Goal: Task Accomplishment & Management: Manage account settings

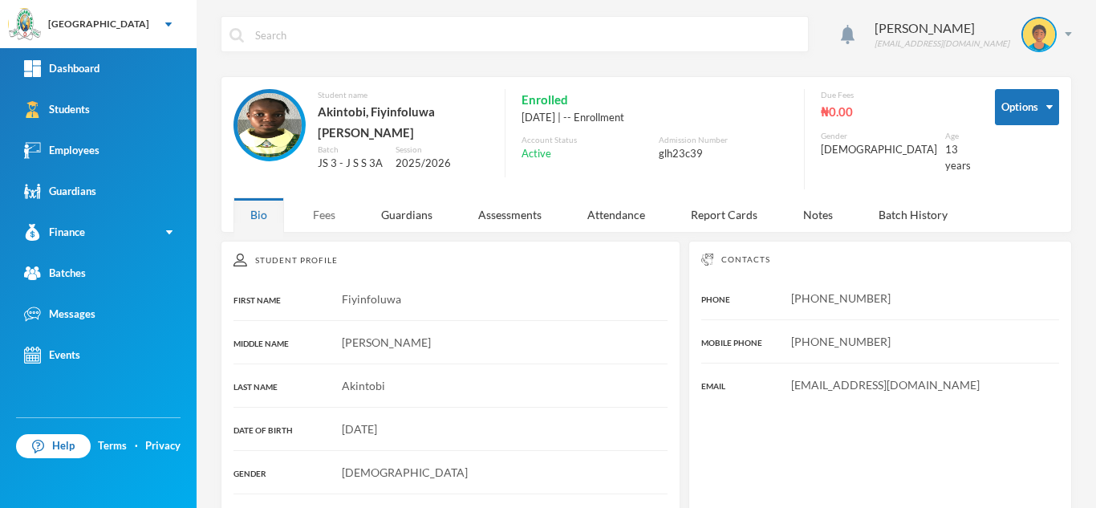
click at [322, 209] on div "Fees" at bounding box center [324, 214] width 56 height 34
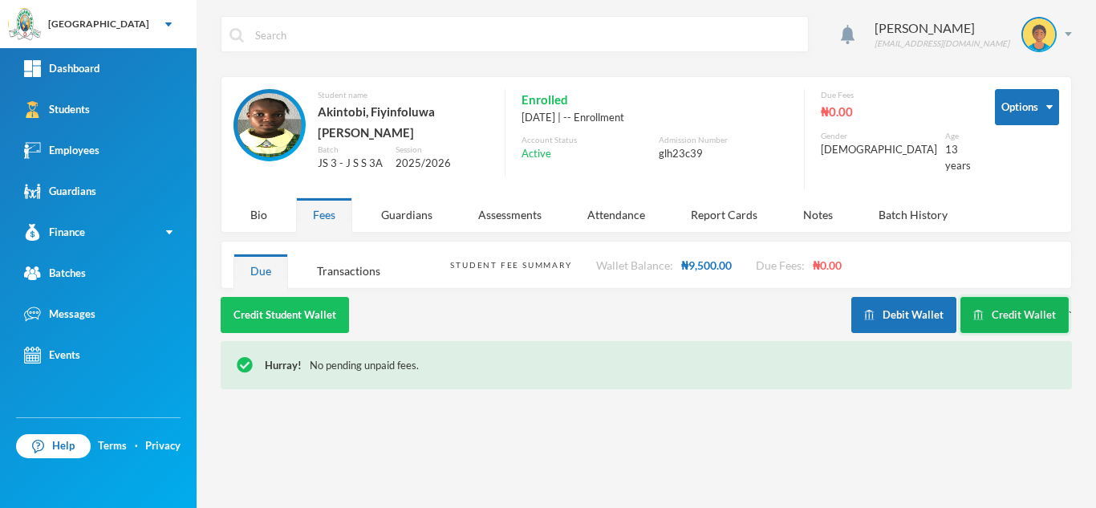
click at [1027, 299] on button "Credit Wallet" at bounding box center [1014, 315] width 108 height 36
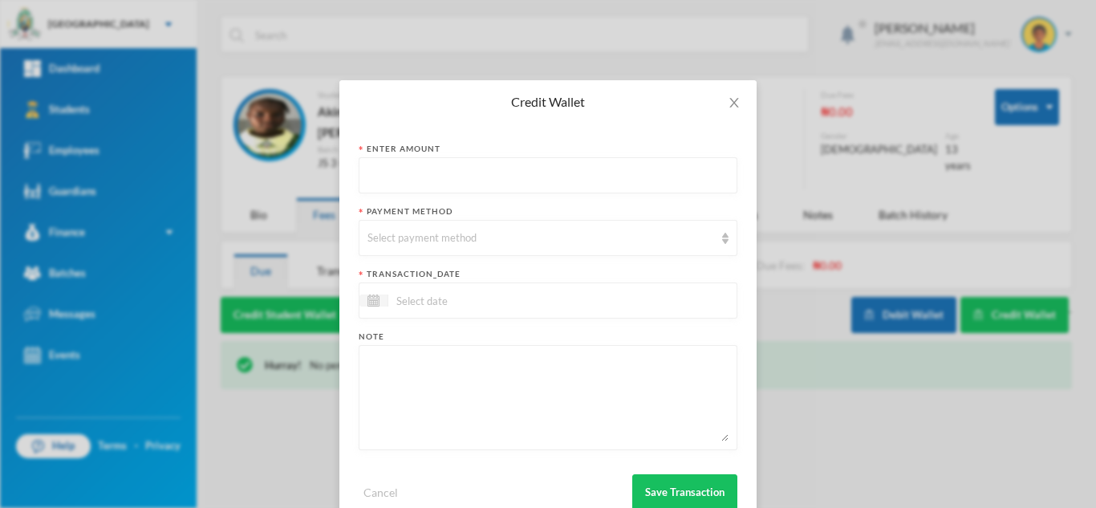
click at [419, 168] on input "text" at bounding box center [547, 176] width 361 height 36
type input "1500"
click at [417, 235] on div "Select payment method" at bounding box center [540, 238] width 347 height 16
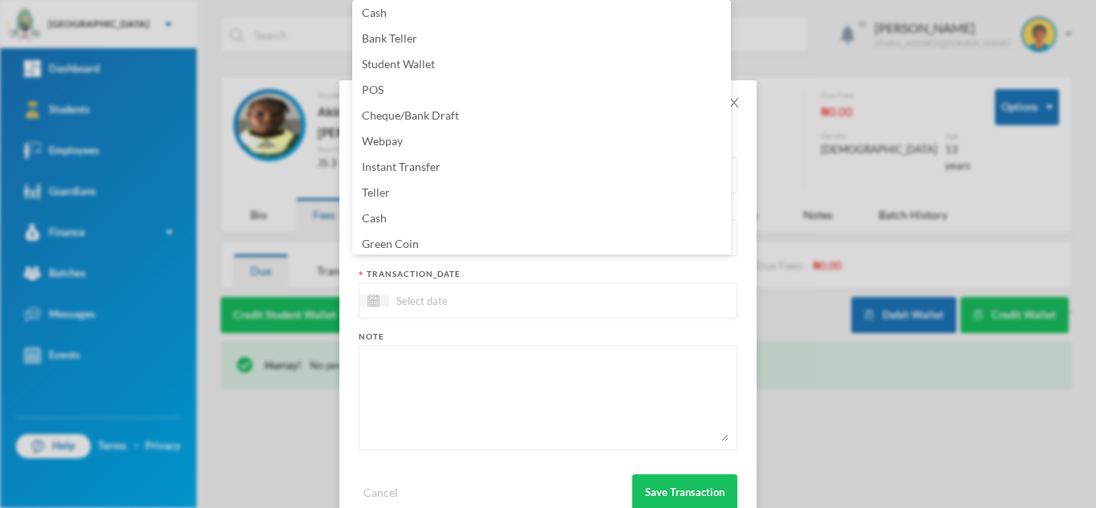
scroll to position [163, 0]
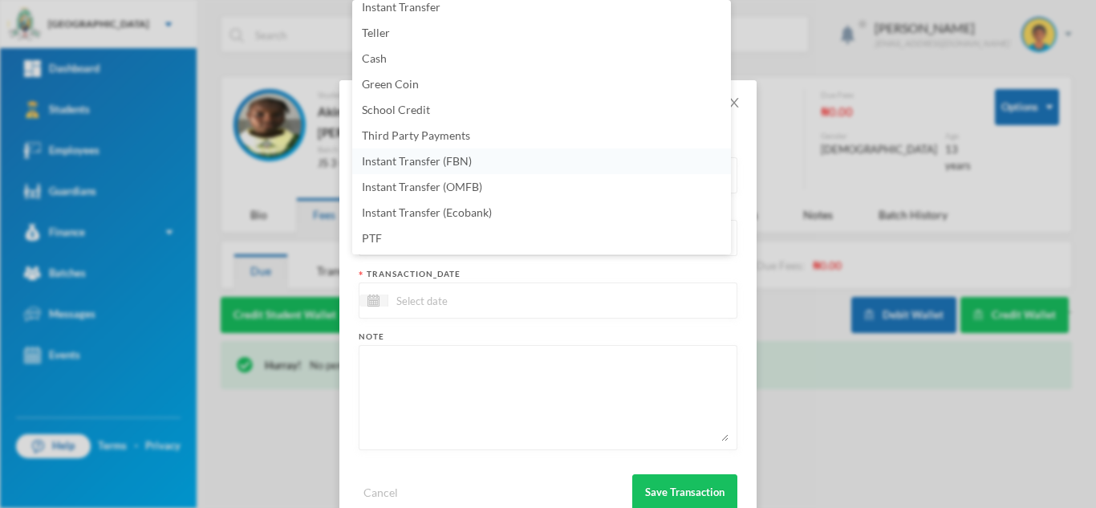
click at [461, 158] on span "Instant Transfer (FBN)" at bounding box center [417, 161] width 110 height 14
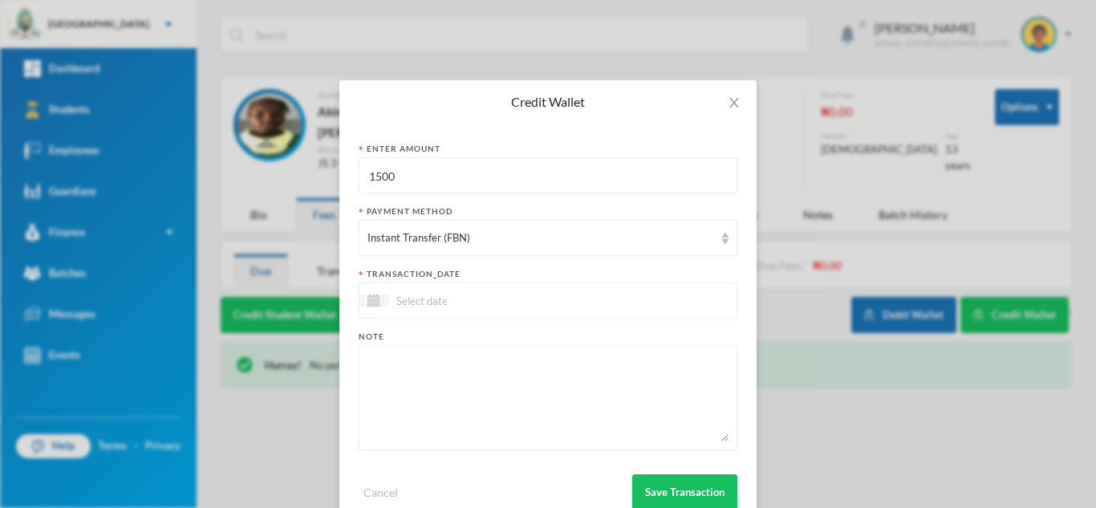
click at [455, 295] on input at bounding box center [455, 300] width 135 height 18
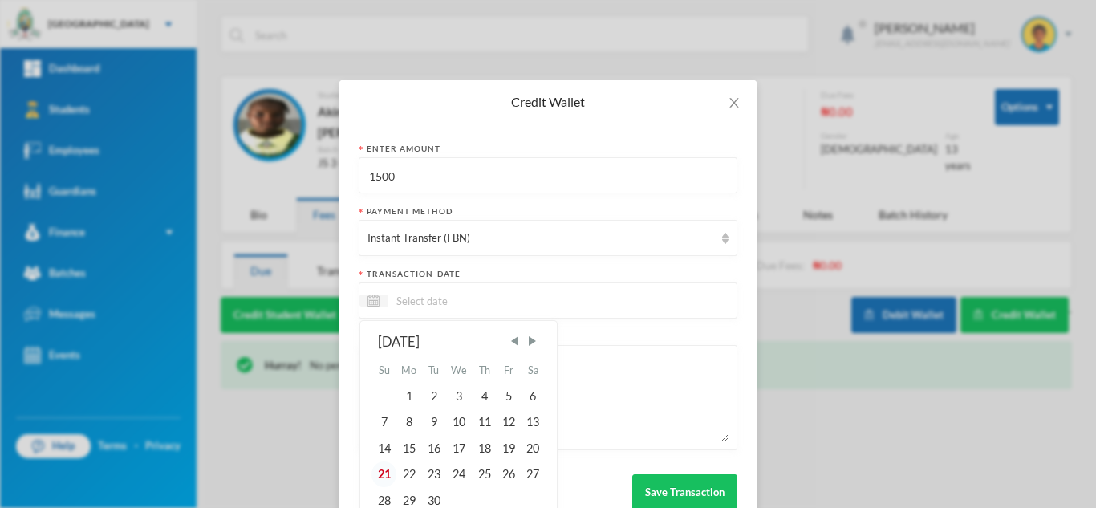
click at [382, 470] on div "21" at bounding box center [383, 474] width 24 height 26
type input "[DATE]"
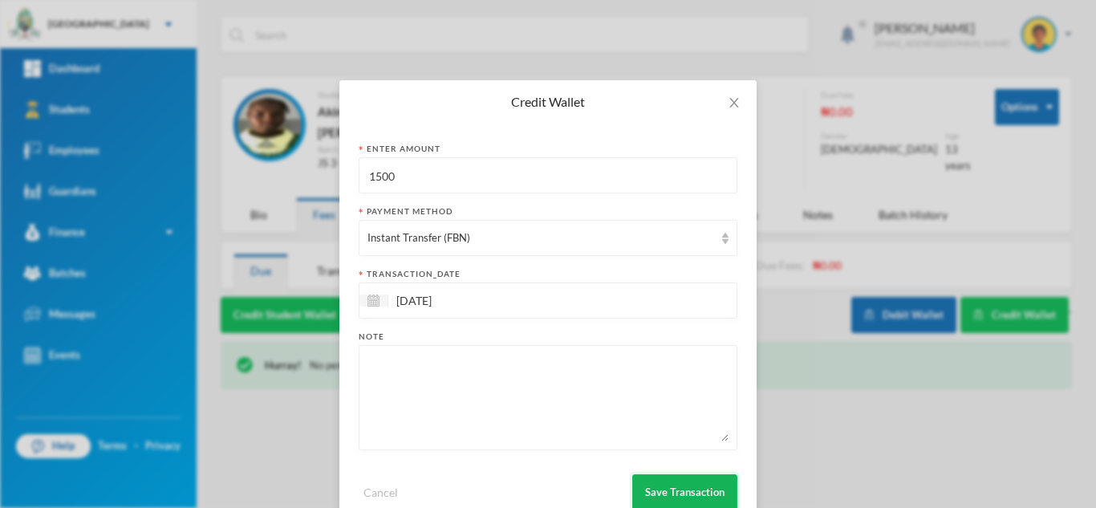
click at [677, 484] on button "Save Transaction" at bounding box center [684, 492] width 105 height 36
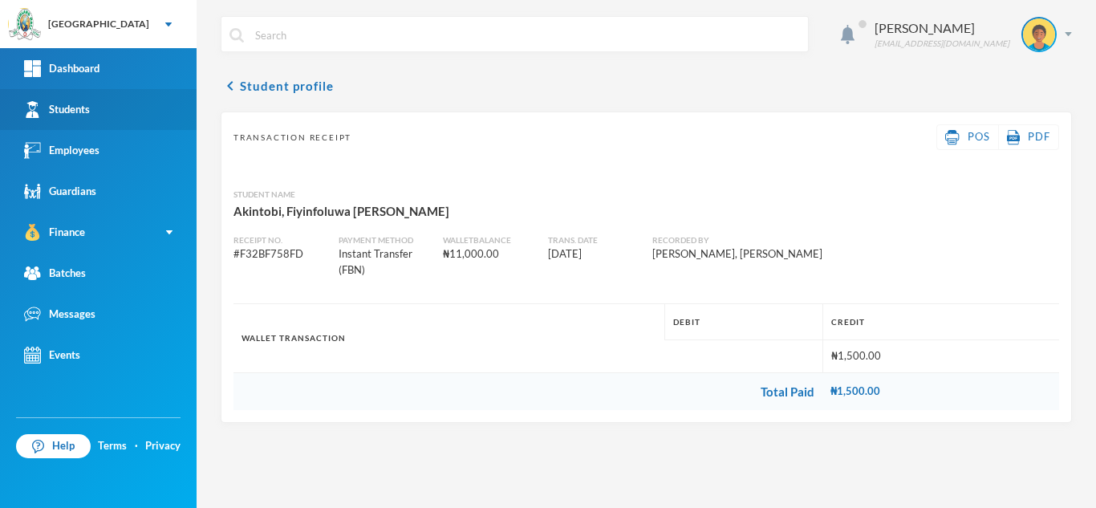
drag, startPoint x: 124, startPoint y: 115, endPoint x: 147, endPoint y: 115, distance: 22.5
click at [124, 115] on link "Students" at bounding box center [98, 109] width 197 height 41
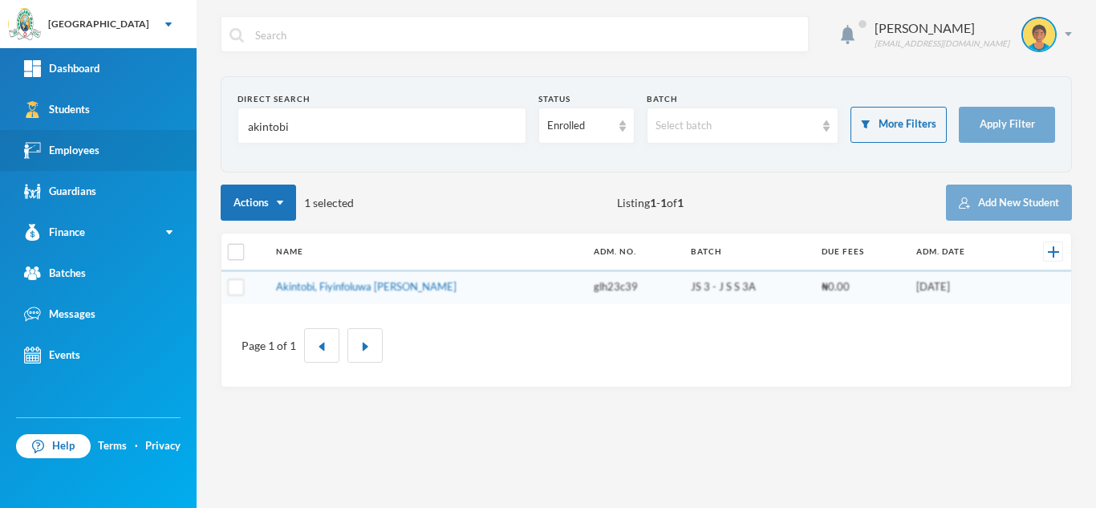
drag, startPoint x: 306, startPoint y: 131, endPoint x: 129, endPoint y: 168, distance: 180.3
click at [129, 168] on div "Greenland Hall Your Bluebic Account Greenland Hall Add a New School Dashboard S…" at bounding box center [548, 254] width 1096 height 508
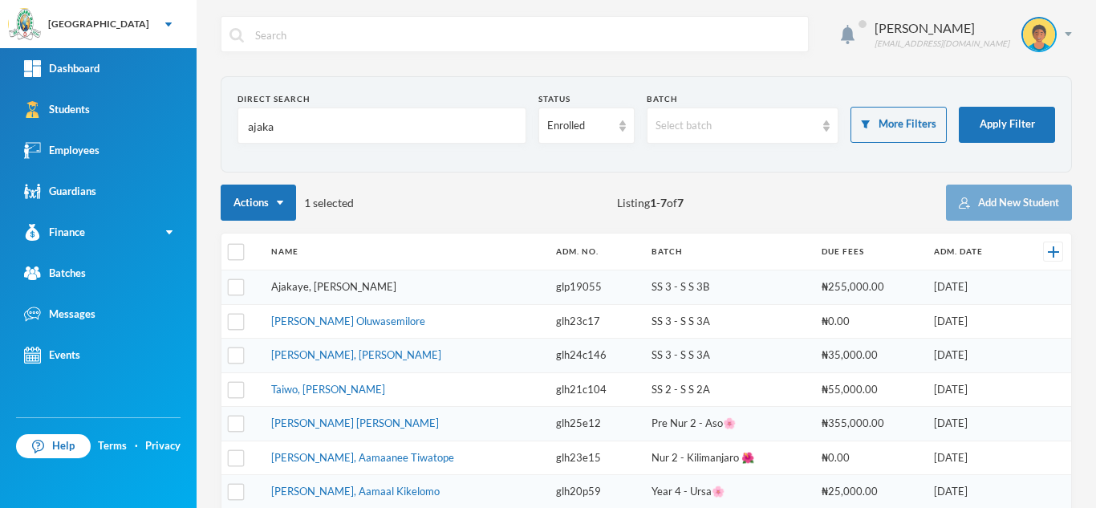
type input "ajaka"
click at [353, 287] on link "Ajakaye, [PERSON_NAME]" at bounding box center [333, 286] width 125 height 13
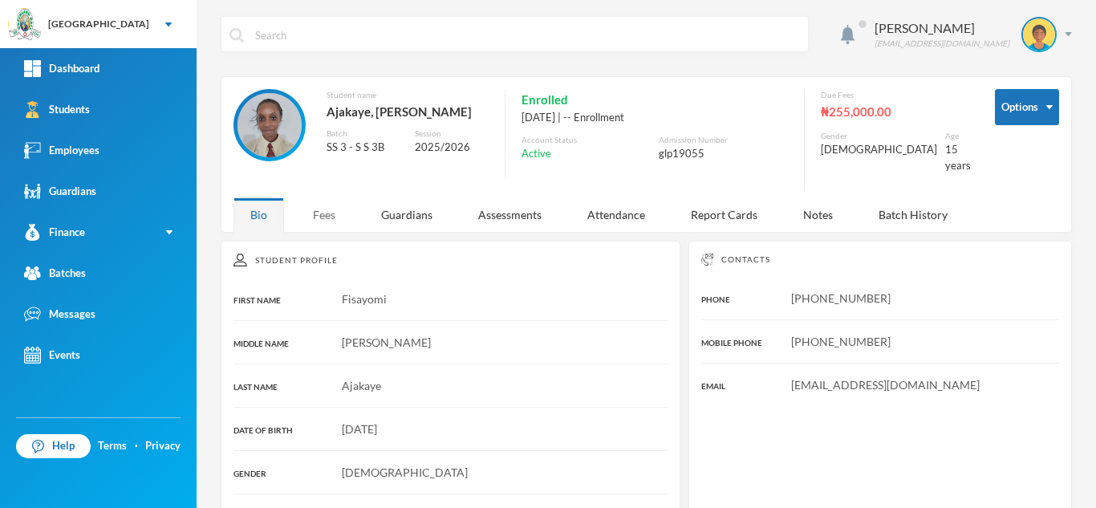
click at [311, 197] on div "Fees" at bounding box center [324, 214] width 56 height 34
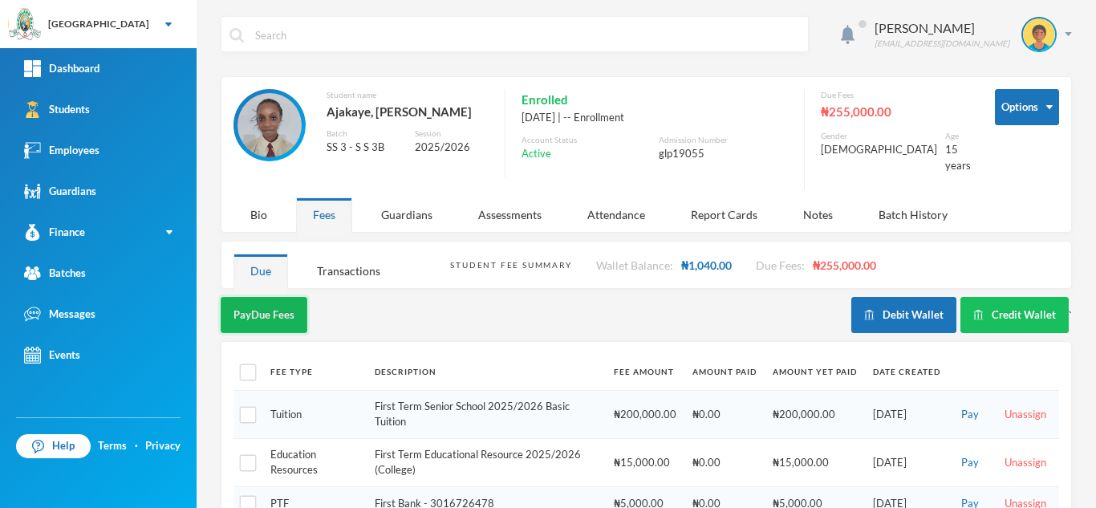
click at [256, 297] on button "Pay Due Fees" at bounding box center [264, 315] width 87 height 36
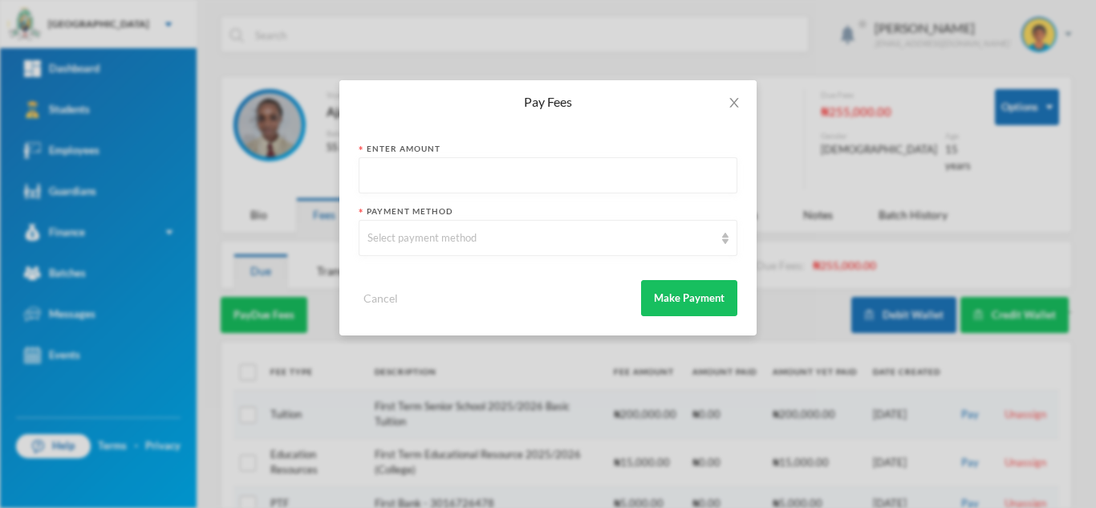
click at [448, 185] on input "text" at bounding box center [547, 176] width 361 height 36
type input "255000"
click at [501, 245] on div "Select payment method" at bounding box center [540, 238] width 347 height 16
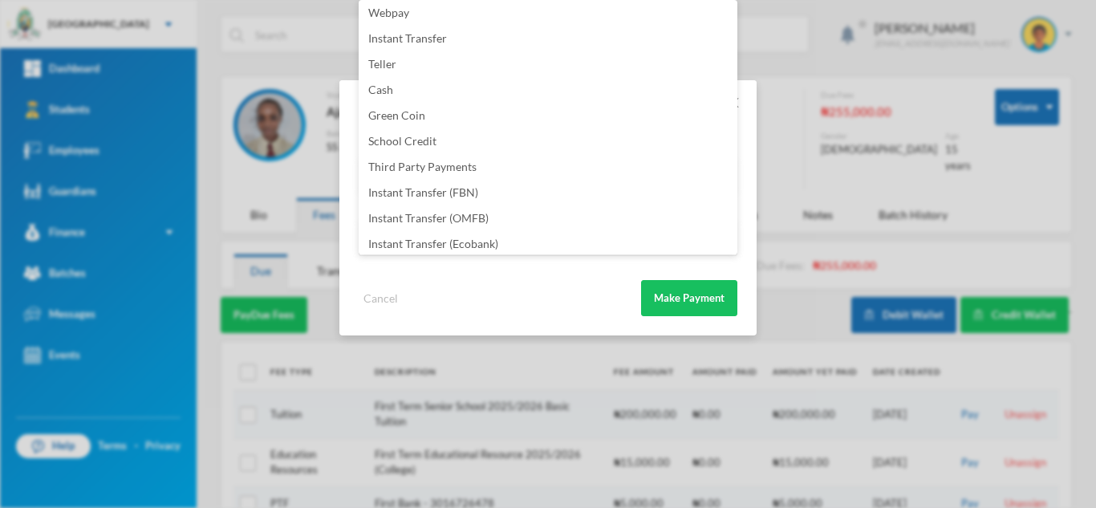
scroll to position [188, 0]
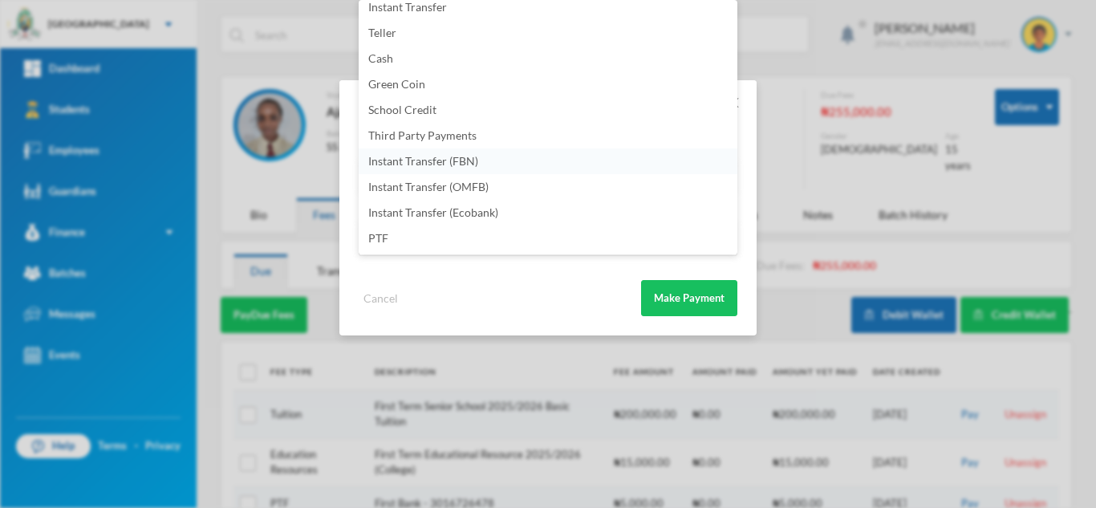
click at [528, 159] on li "Instant Transfer (FBN)" at bounding box center [548, 161] width 379 height 26
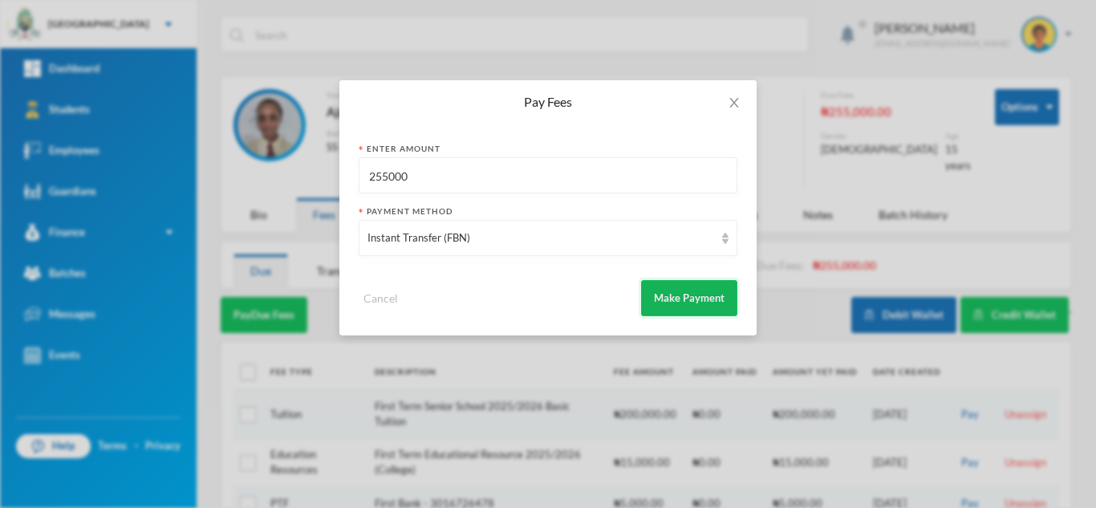
click at [672, 294] on button "Make Payment" at bounding box center [689, 298] width 96 height 36
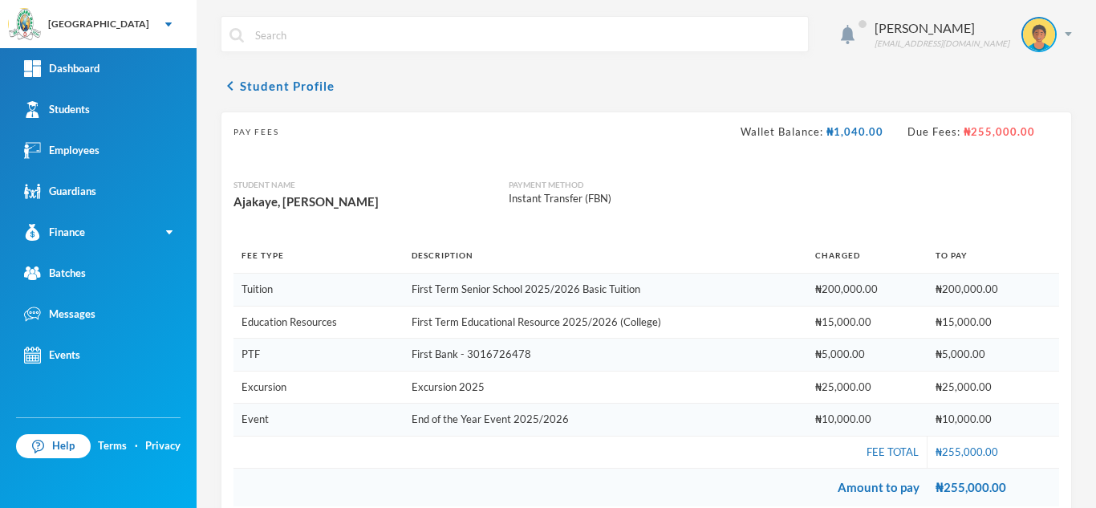
scroll to position [265, 0]
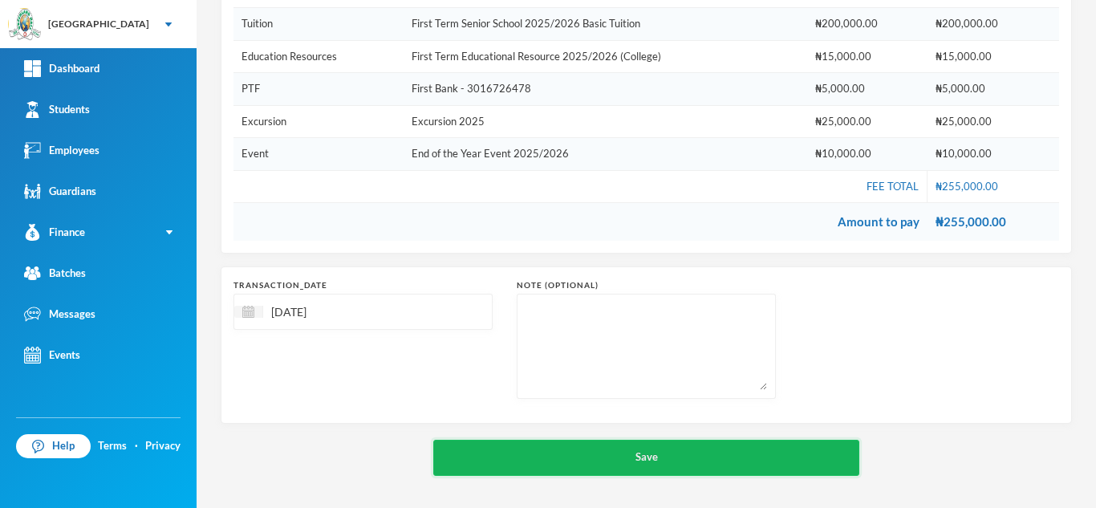
click at [545, 453] on button "Save" at bounding box center [646, 458] width 426 height 36
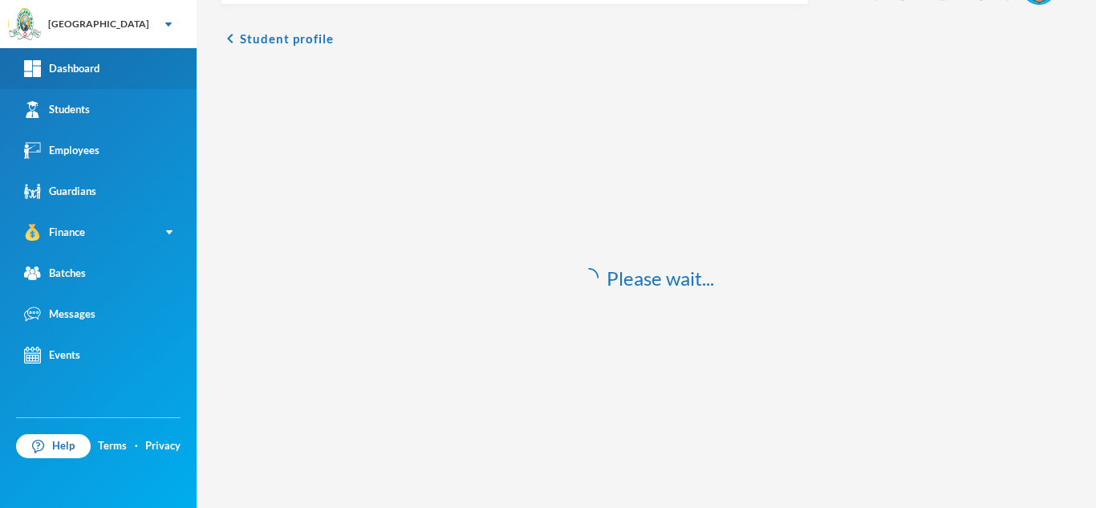
scroll to position [47, 0]
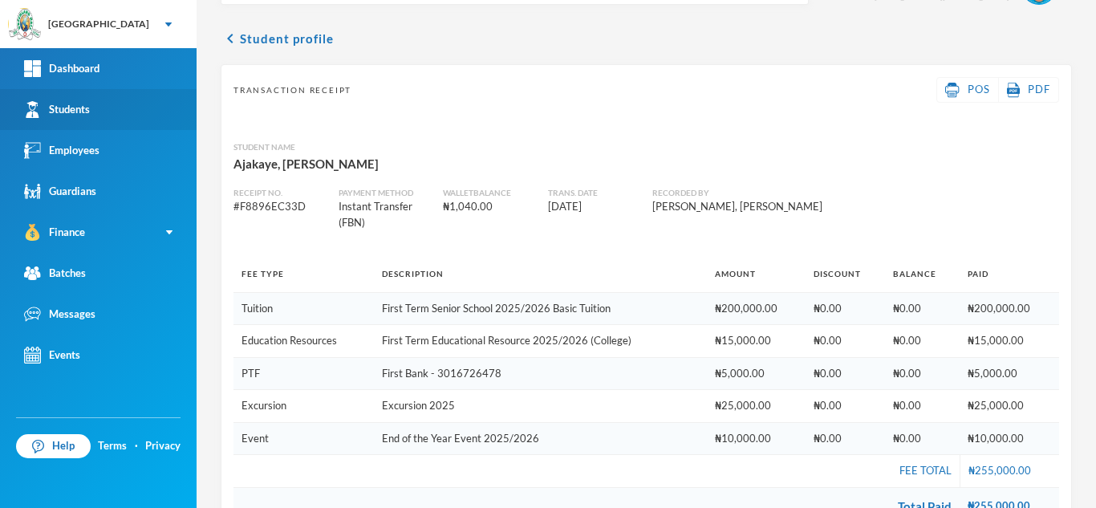
click at [130, 105] on link "Students" at bounding box center [98, 109] width 197 height 41
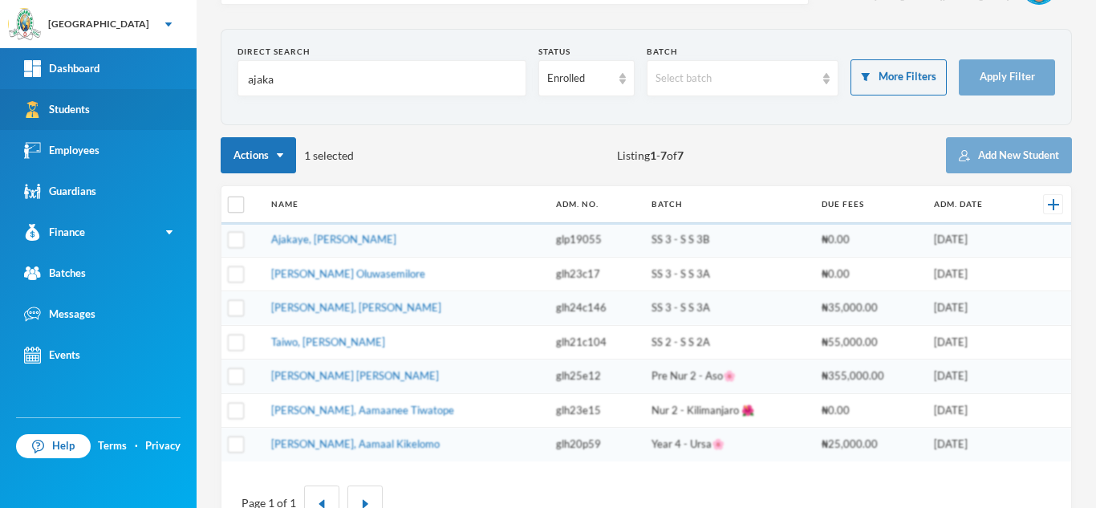
drag, startPoint x: 247, startPoint y: 85, endPoint x: 184, endPoint y: 97, distance: 64.5
click at [184, 97] on div "Greenland Hall Your Bluebic Account Greenland Hall Add a New School Dashboard S…" at bounding box center [548, 254] width 1096 height 508
type input "olo"
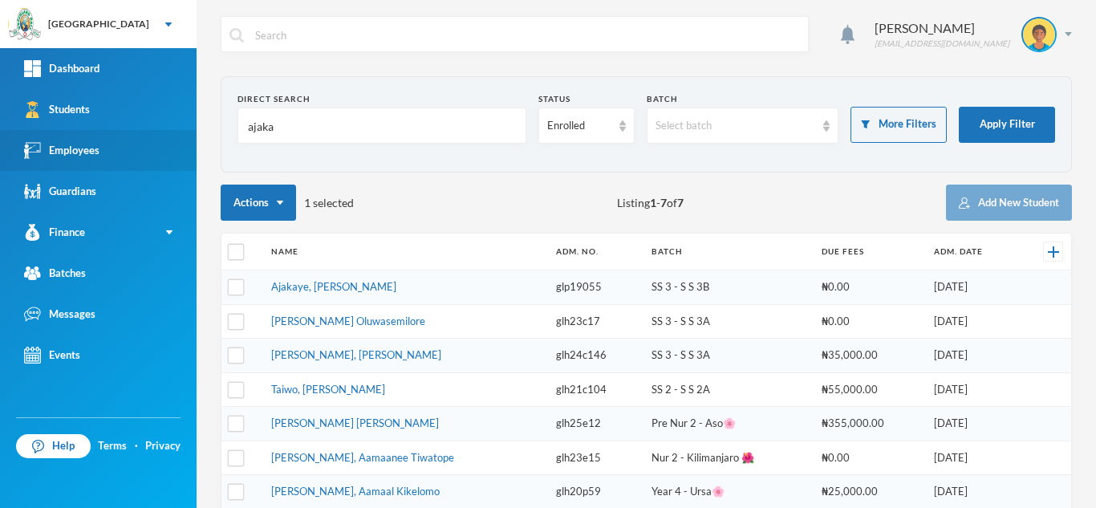
drag, startPoint x: 288, startPoint y: 128, endPoint x: 128, endPoint y: 130, distance: 159.6
click at [132, 132] on div "Greenland Hall Your Bluebic Account Greenland Hall Add a New School Dashboard S…" at bounding box center [548, 254] width 1096 height 508
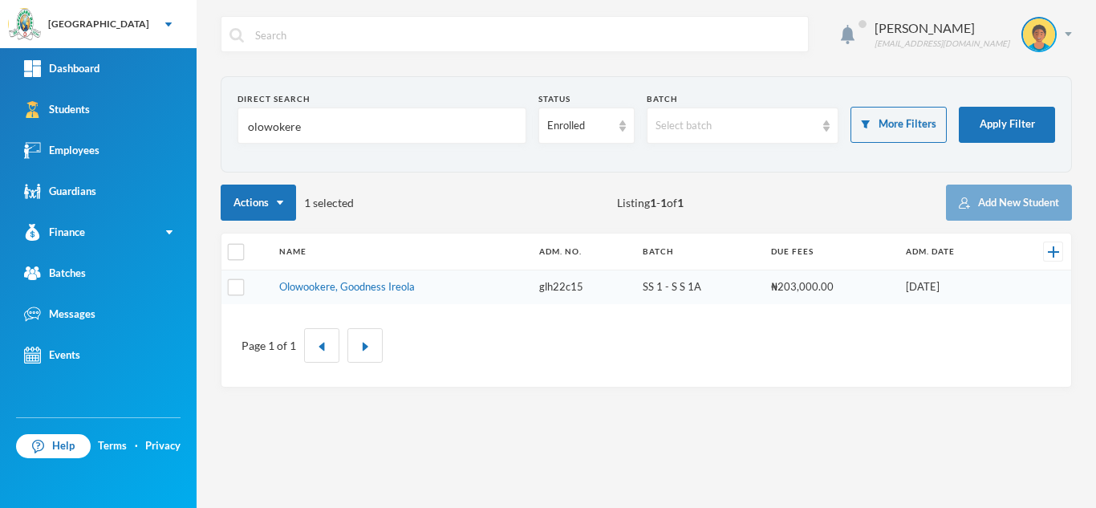
type input "olowokere"
click at [361, 251] on th "Name" at bounding box center [401, 251] width 260 height 37
click at [317, 289] on link "Olowookere, Goodness Ireola" at bounding box center [347, 286] width 136 height 13
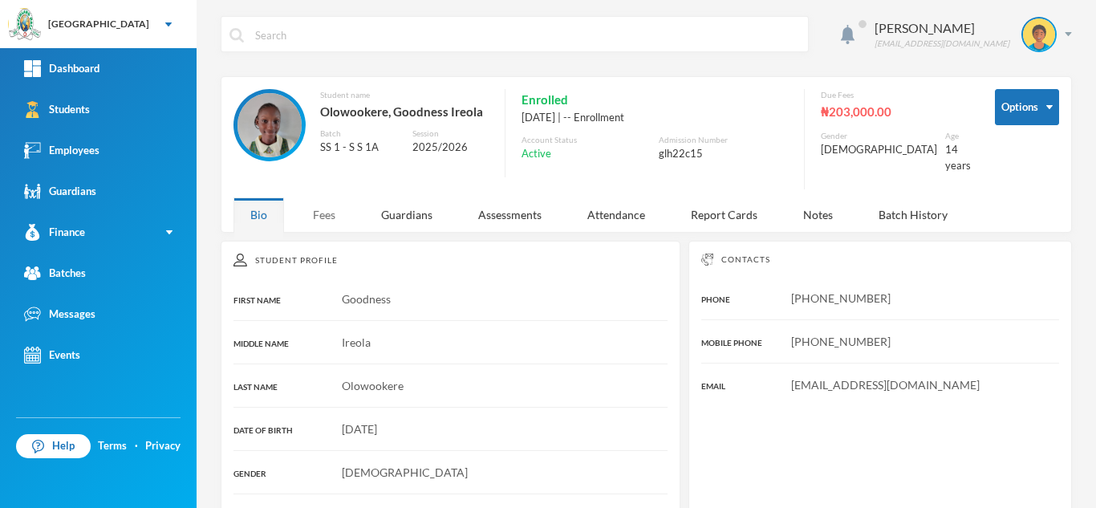
click at [321, 208] on div "Fees" at bounding box center [324, 214] width 56 height 34
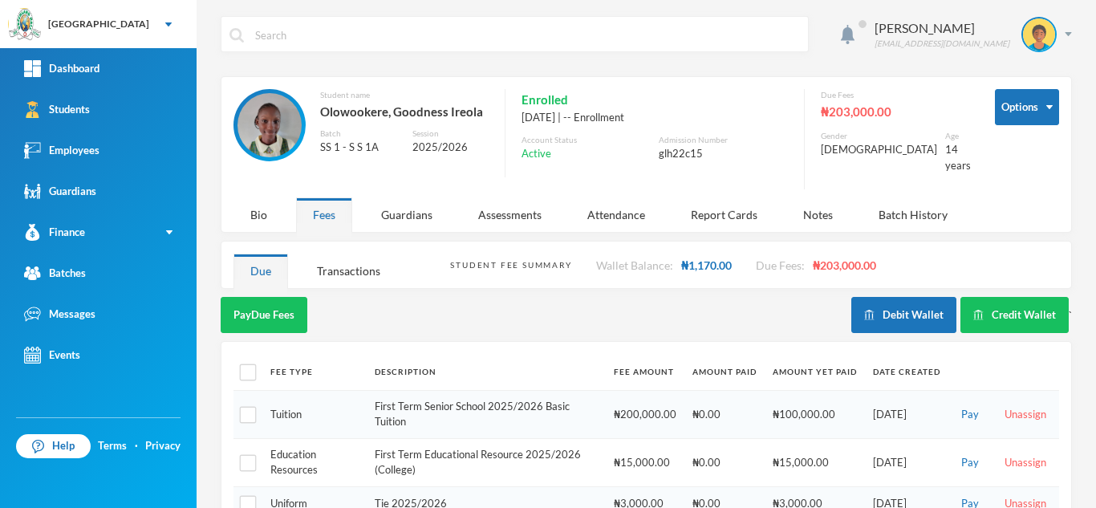
scroll to position [165, 0]
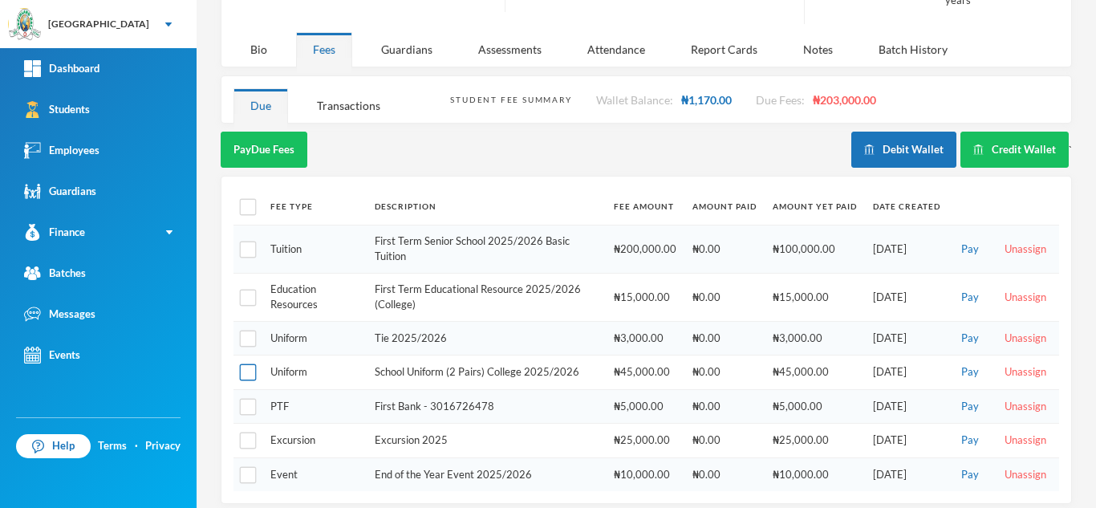
click at [246, 364] on input "checkbox" at bounding box center [248, 372] width 17 height 17
checkbox input "true"
click at [245, 330] on input "checkbox" at bounding box center [248, 338] width 17 height 17
checkbox input "true"
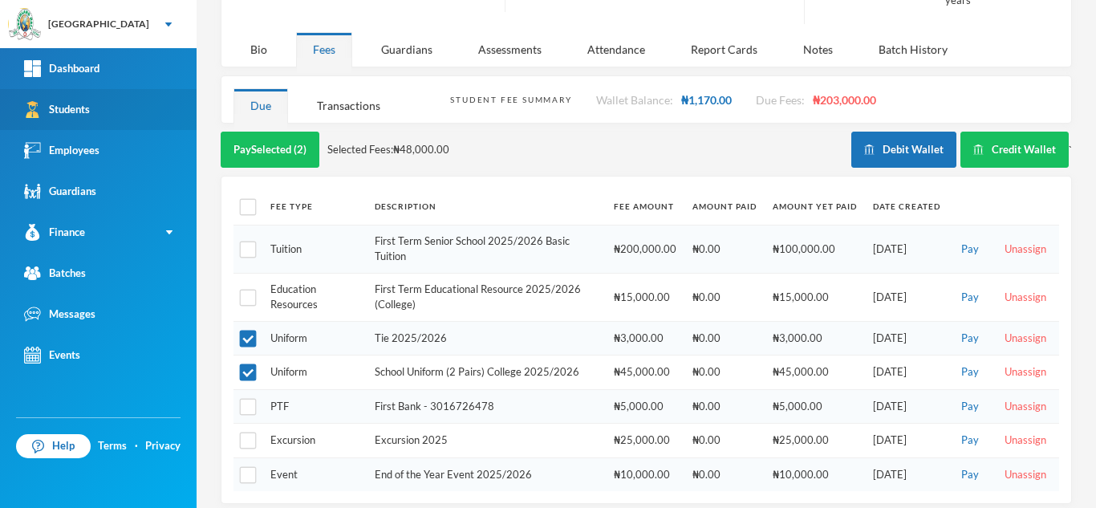
click at [107, 106] on link "Students" at bounding box center [98, 109] width 197 height 41
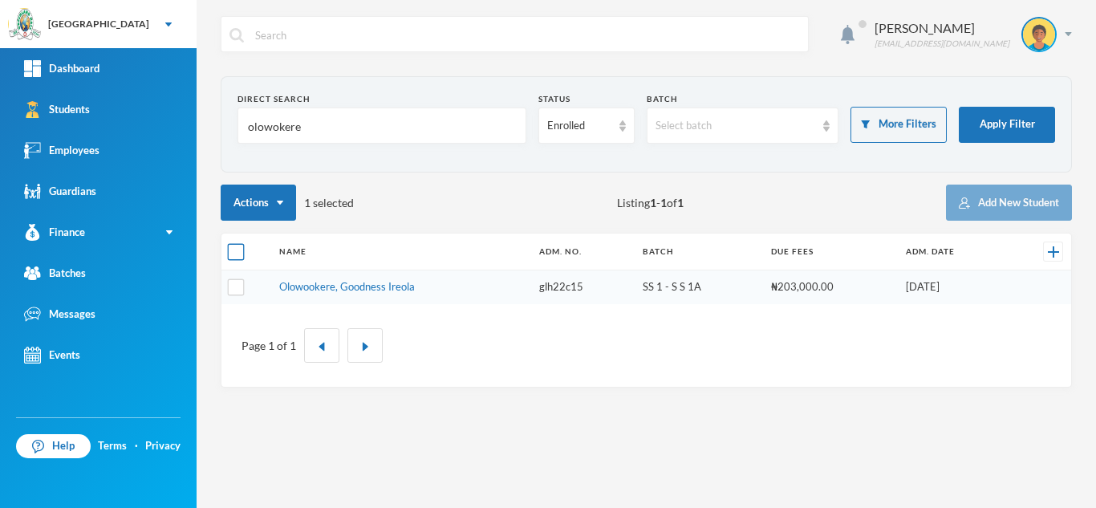
click at [236, 250] on input "checkbox" at bounding box center [236, 252] width 17 height 17
checkbox input "true"
click at [235, 250] on input "checkbox" at bounding box center [236, 252] width 17 height 17
checkbox input "false"
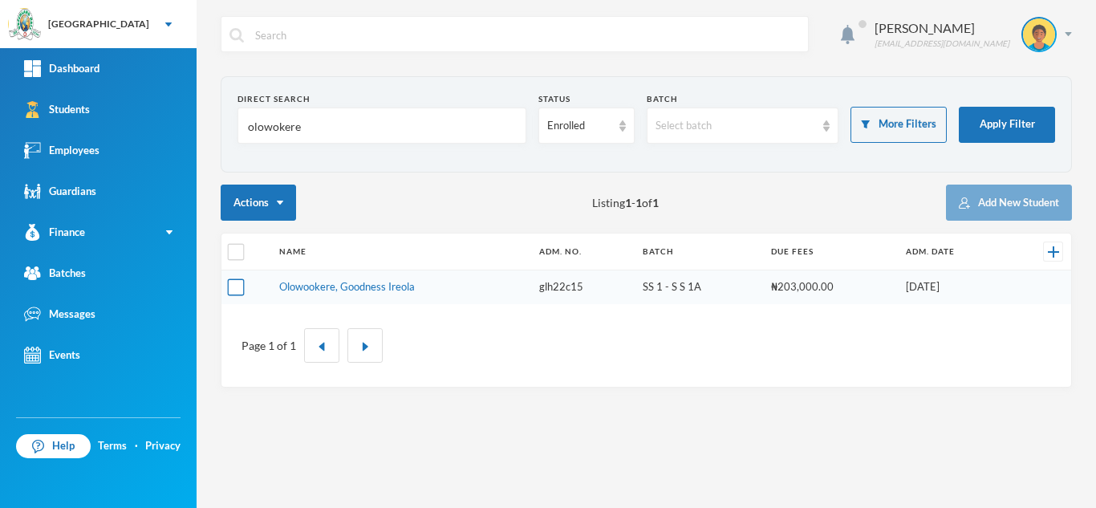
click at [239, 291] on input "checkbox" at bounding box center [236, 287] width 17 height 17
checkbox input "true"
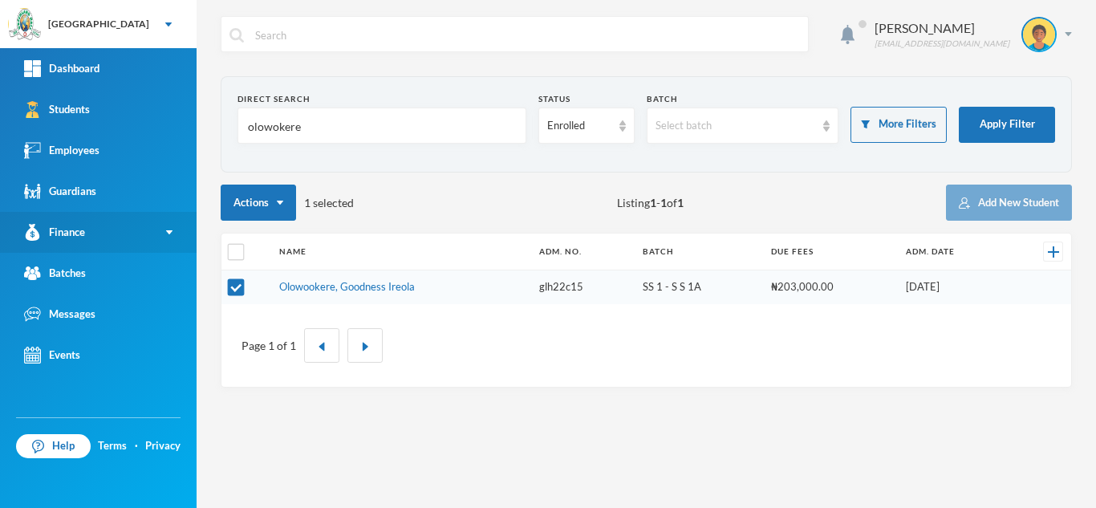
click at [136, 233] on link "Finance" at bounding box center [98, 232] width 197 height 41
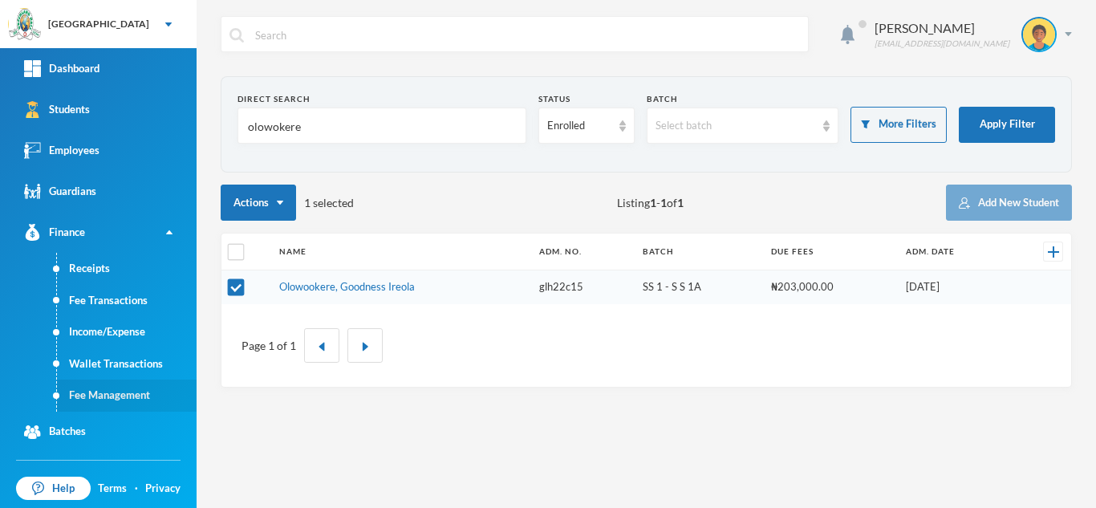
click at [95, 394] on link "Fee Management" at bounding box center [127, 395] width 140 height 32
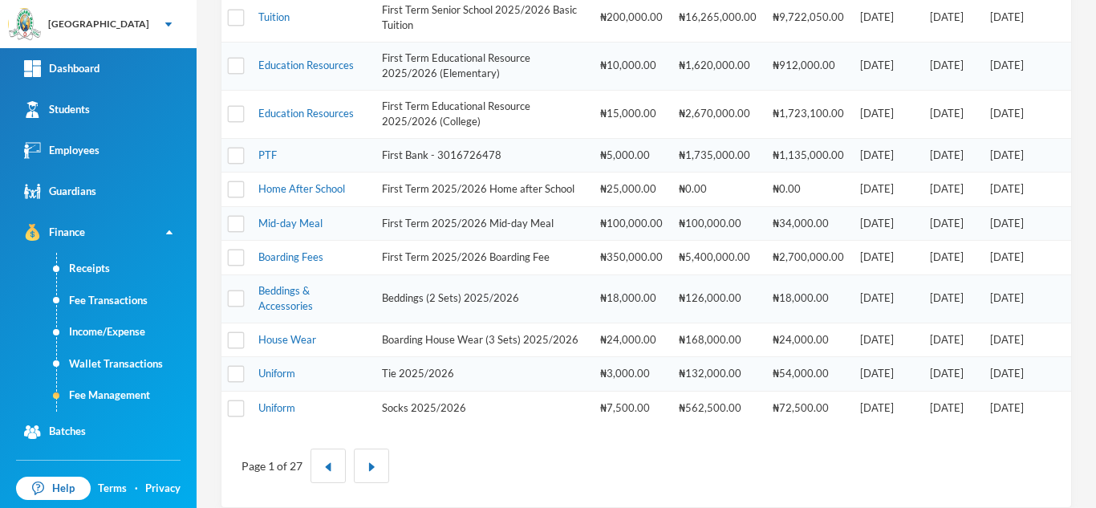
scroll to position [697, 0]
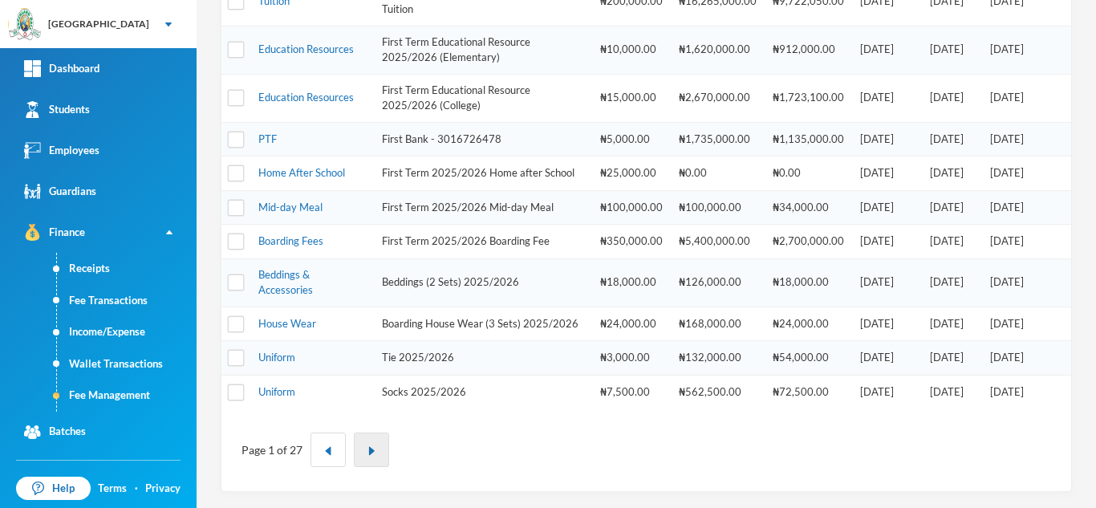
click at [371, 454] on img "button" at bounding box center [372, 451] width 10 height 10
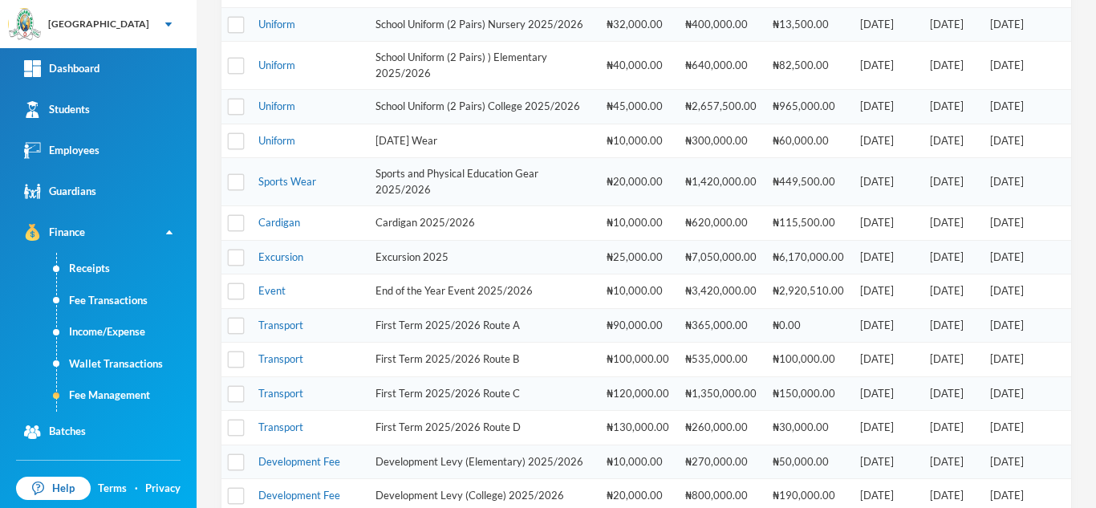
scroll to position [259, 0]
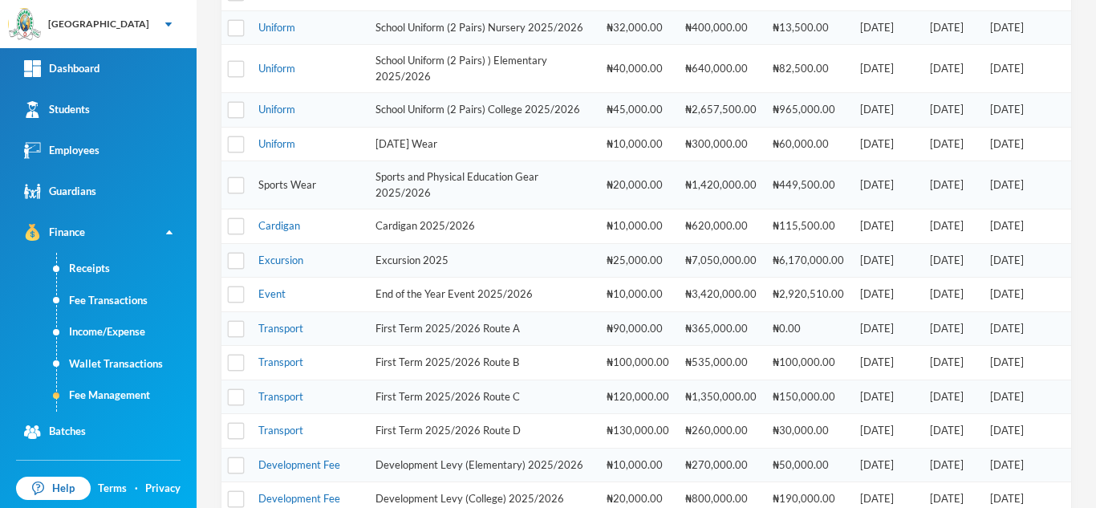
click at [285, 191] on link "Sports Wear" at bounding box center [287, 184] width 58 height 13
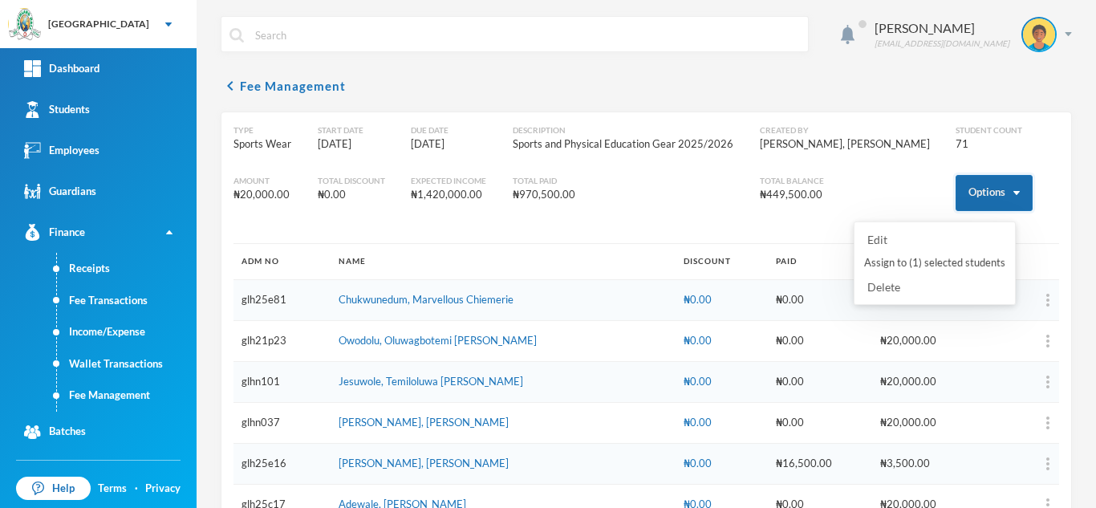
click at [962, 192] on button "Options" at bounding box center [993, 193] width 77 height 36
click at [886, 265] on button "Assign to ( 1 ) selected students" at bounding box center [934, 263] width 144 height 29
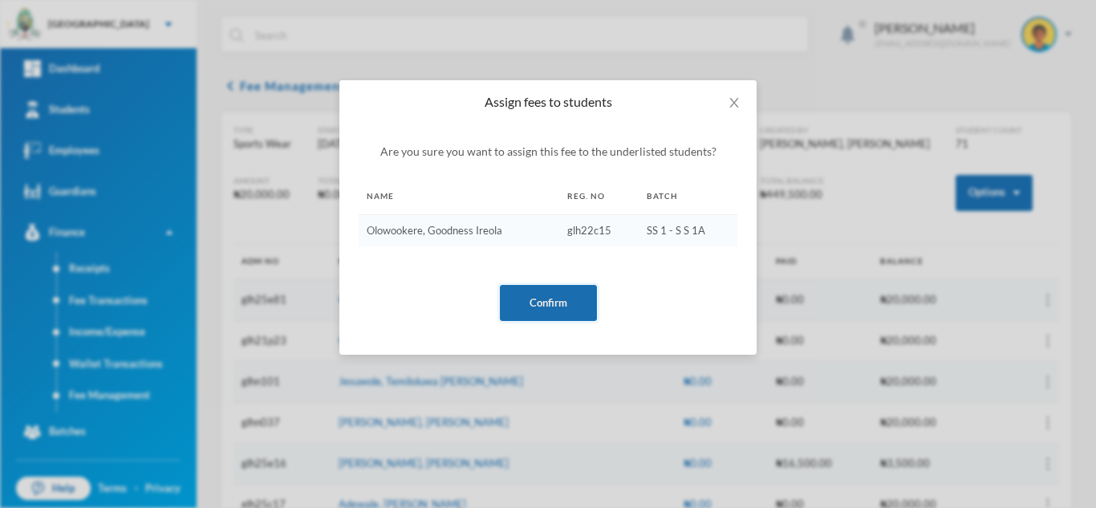
click at [533, 306] on button "Confirm" at bounding box center [548, 303] width 97 height 36
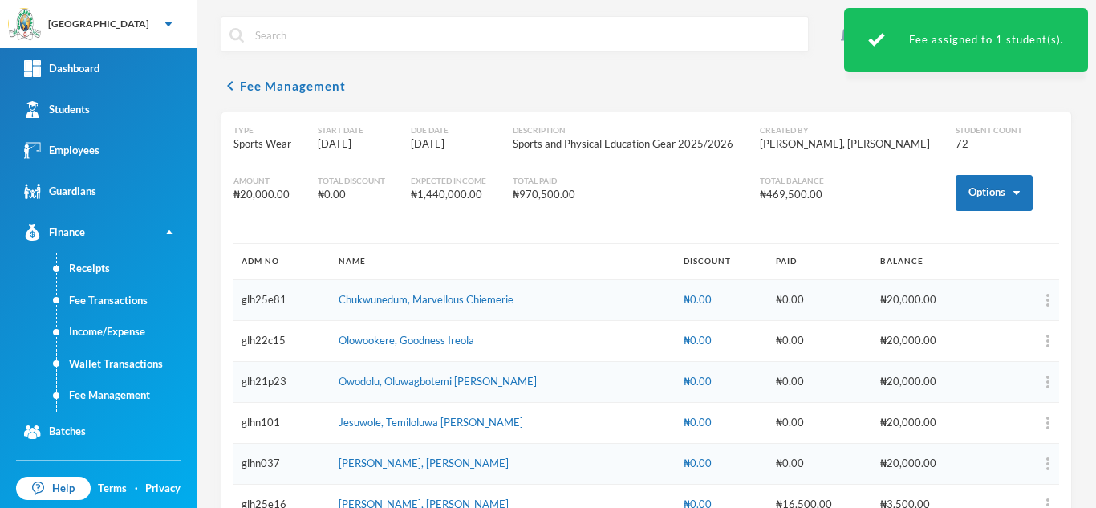
scroll to position [2746, 0]
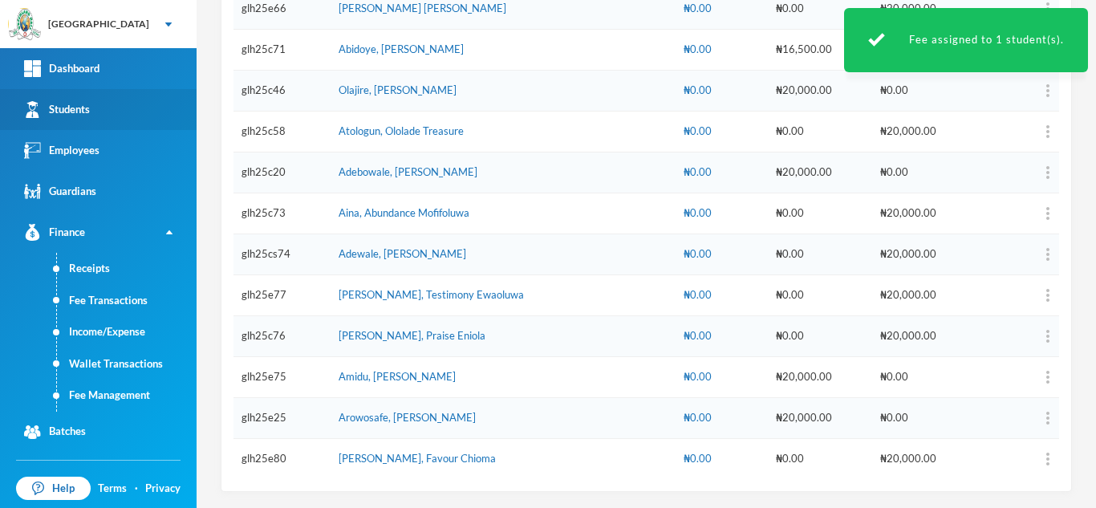
click at [154, 113] on link "Students" at bounding box center [98, 109] width 197 height 41
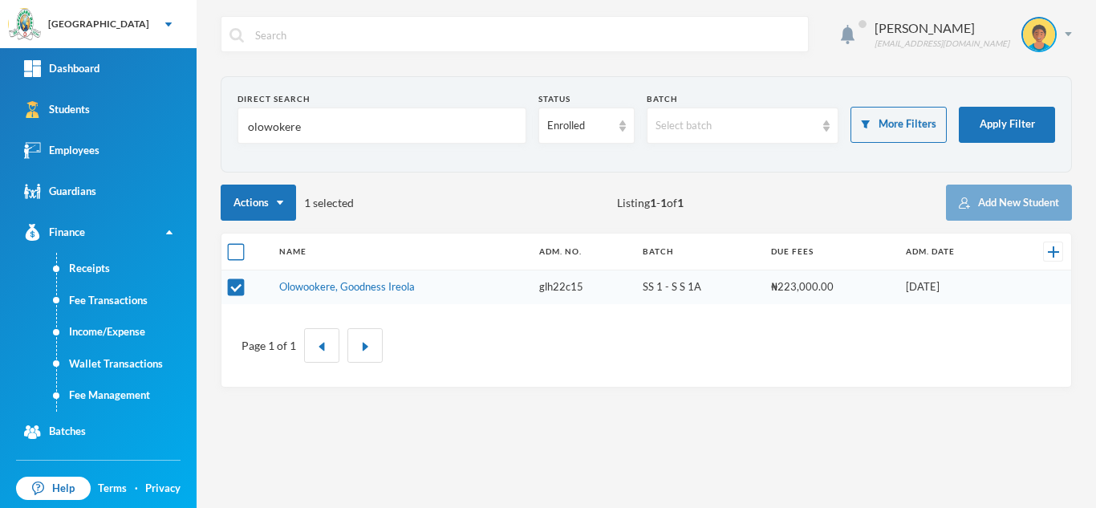
click at [234, 245] on input "checkbox" at bounding box center [236, 252] width 17 height 17
checkbox input "false"
click at [301, 282] on link "Olowookere, Goodness Ireola" at bounding box center [347, 286] width 136 height 13
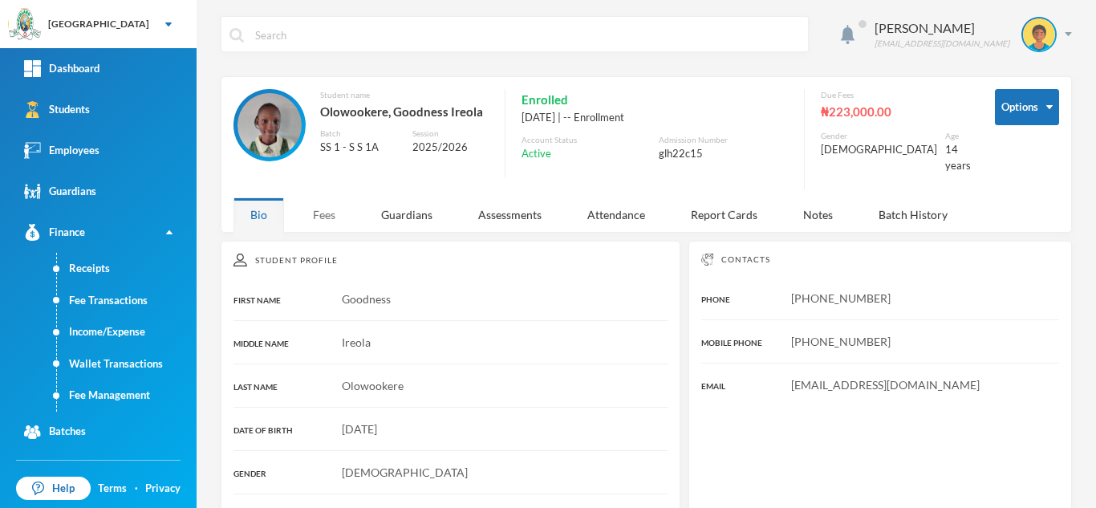
click at [332, 212] on div "Fees" at bounding box center [324, 214] width 56 height 34
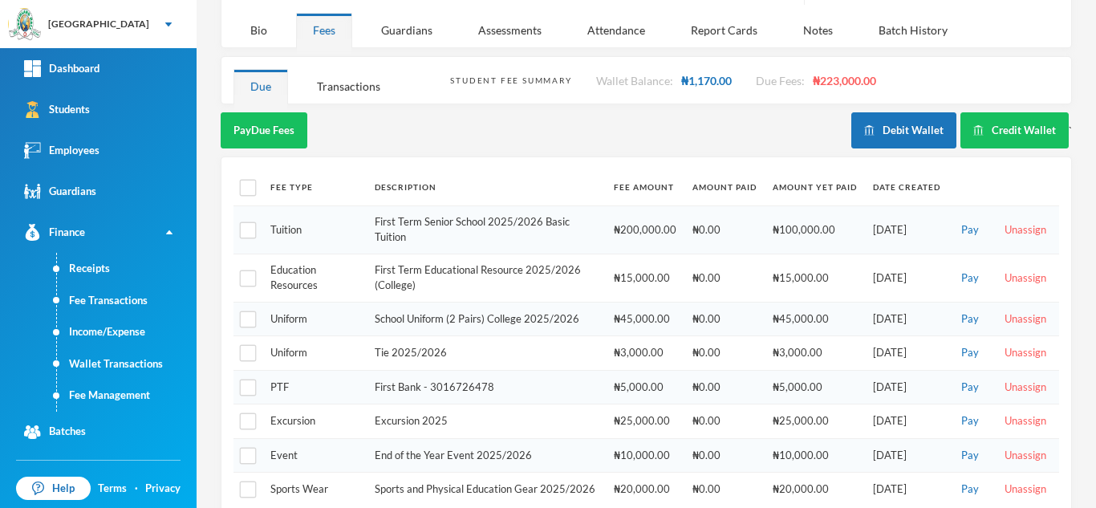
scroll to position [207, 0]
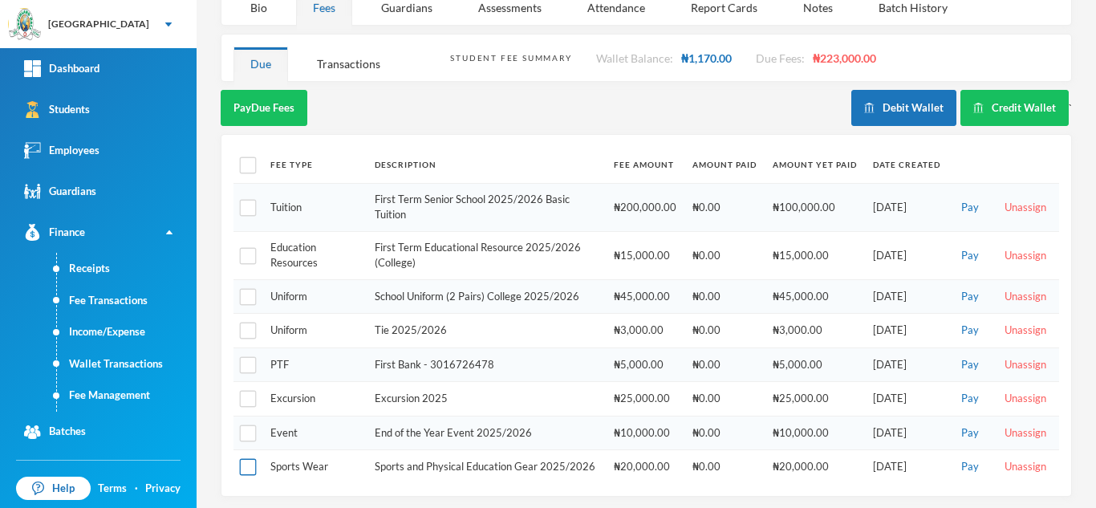
click at [249, 465] on input "checkbox" at bounding box center [248, 467] width 17 height 17
checkbox input "true"
click at [246, 289] on input "checkbox" at bounding box center [248, 297] width 17 height 17
checkbox input "true"
click at [247, 322] on input "checkbox" at bounding box center [248, 330] width 17 height 17
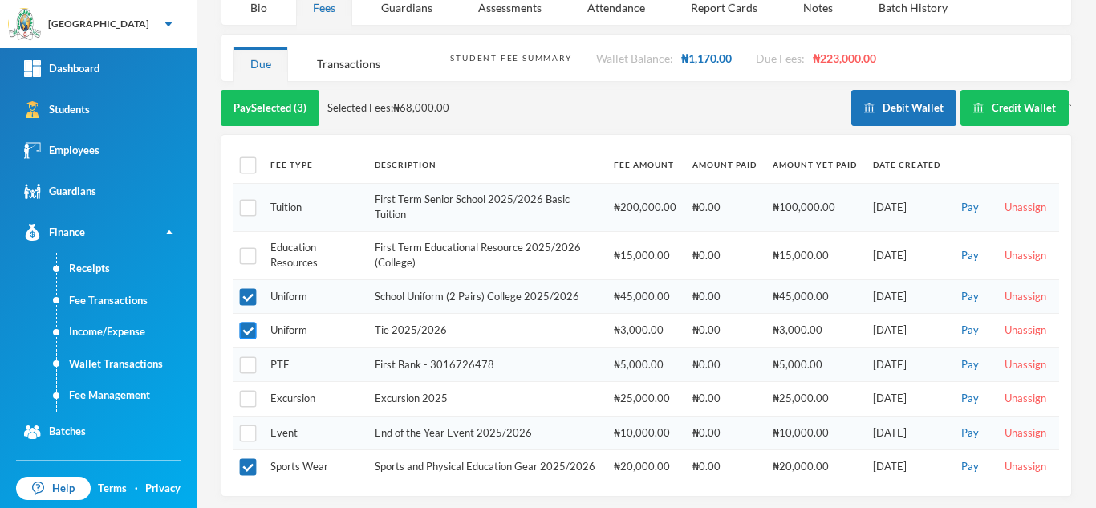
click at [247, 322] on input "checkbox" at bounding box center [248, 330] width 17 height 17
click at [249, 322] on input "checkbox" at bounding box center [248, 330] width 17 height 17
checkbox input "true"
click at [247, 157] on input "checkbox" at bounding box center [248, 165] width 17 height 17
checkbox input "true"
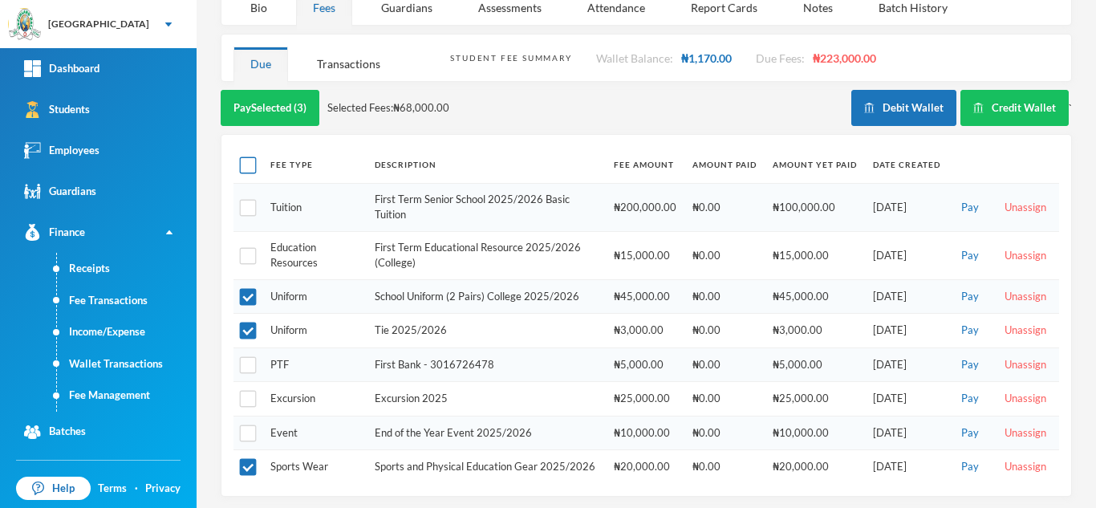
checkbox input "true"
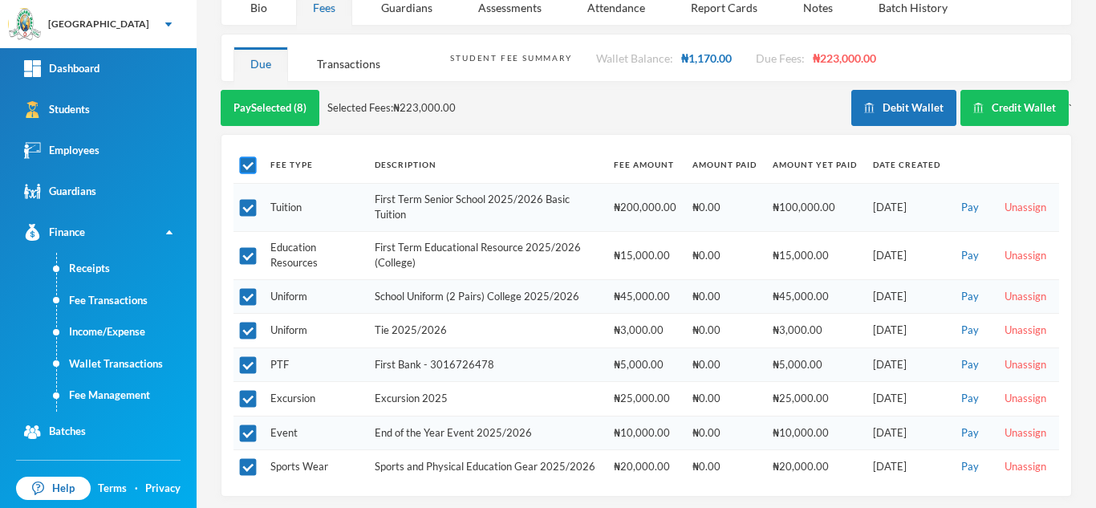
click at [247, 157] on input "checkbox" at bounding box center [248, 165] width 17 height 17
checkbox input "false"
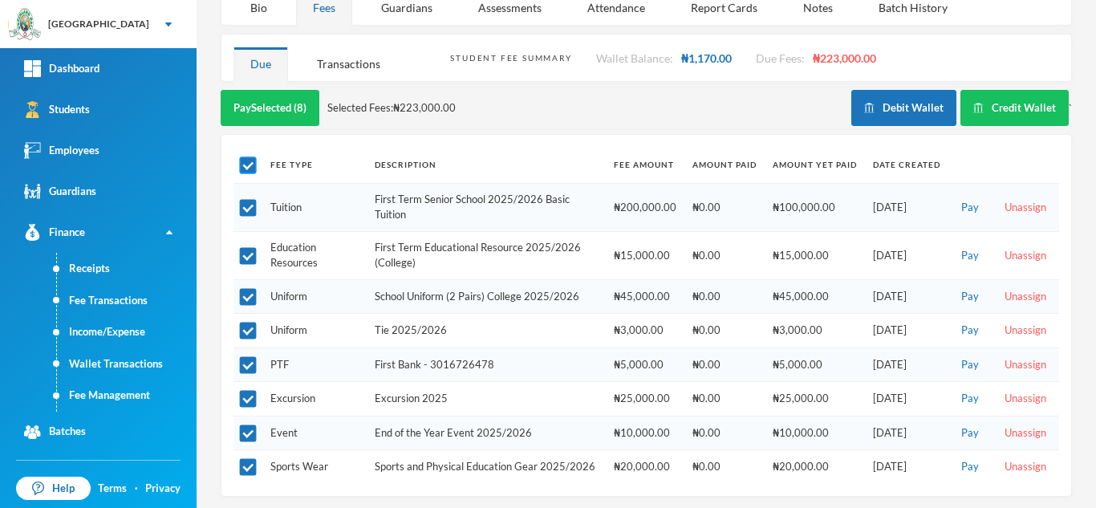
checkbox input "false"
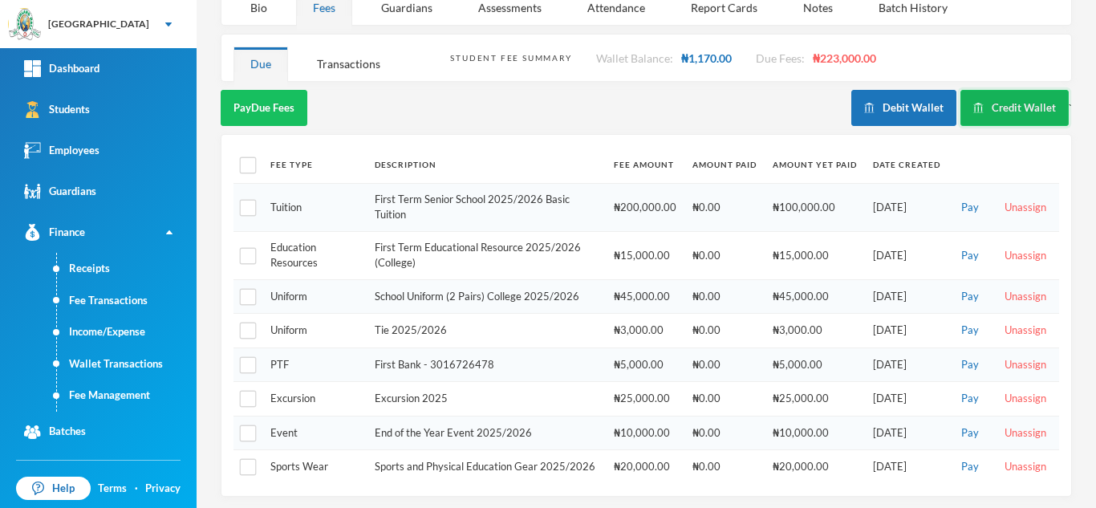
click at [990, 92] on button "Credit Wallet" at bounding box center [1014, 108] width 108 height 36
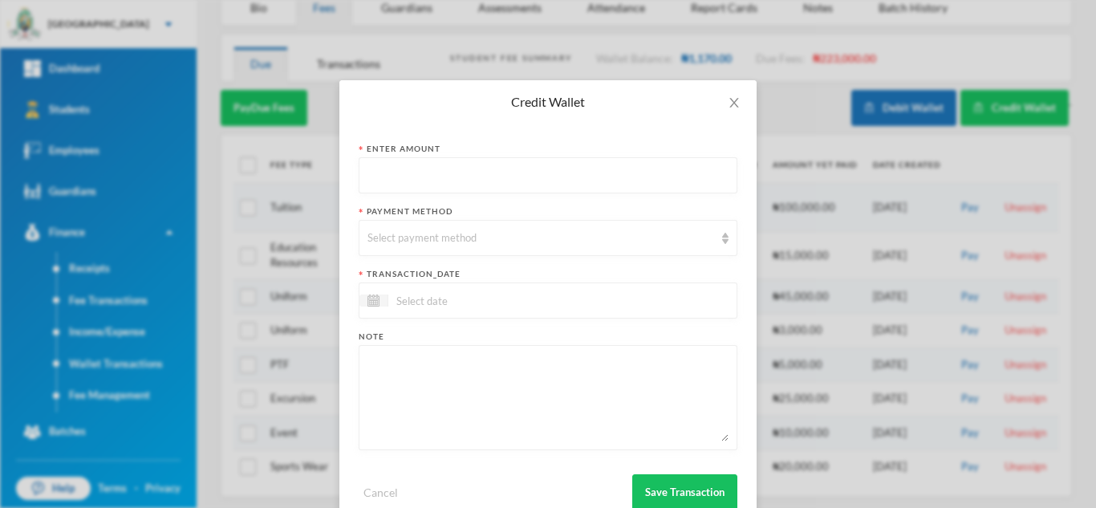
click at [440, 178] on input "text" at bounding box center [547, 176] width 361 height 36
type input "70000"
click at [418, 249] on div "Select payment method" at bounding box center [548, 238] width 379 height 36
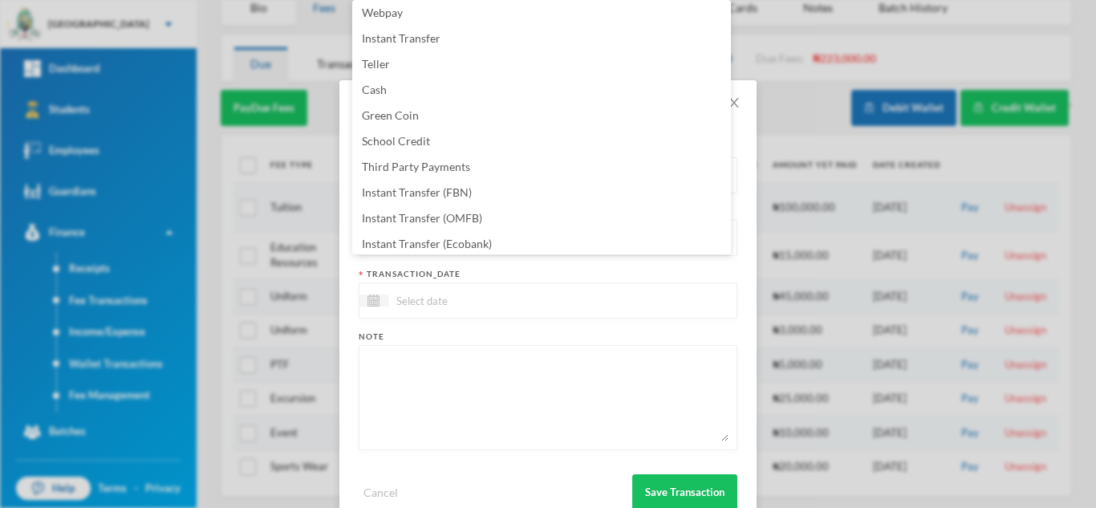
scroll to position [163, 0]
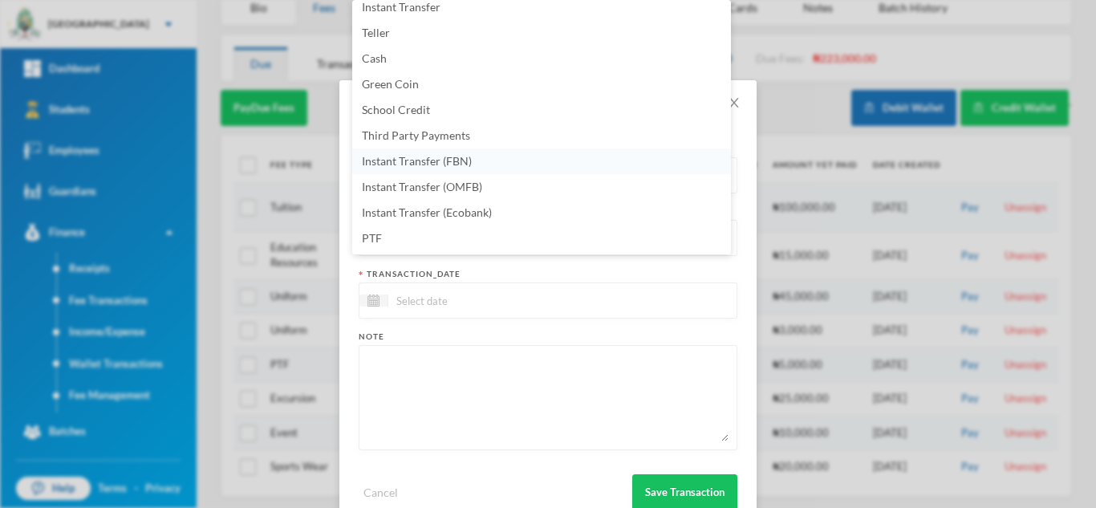
click at [462, 158] on span "Instant Transfer (FBN)" at bounding box center [417, 161] width 110 height 14
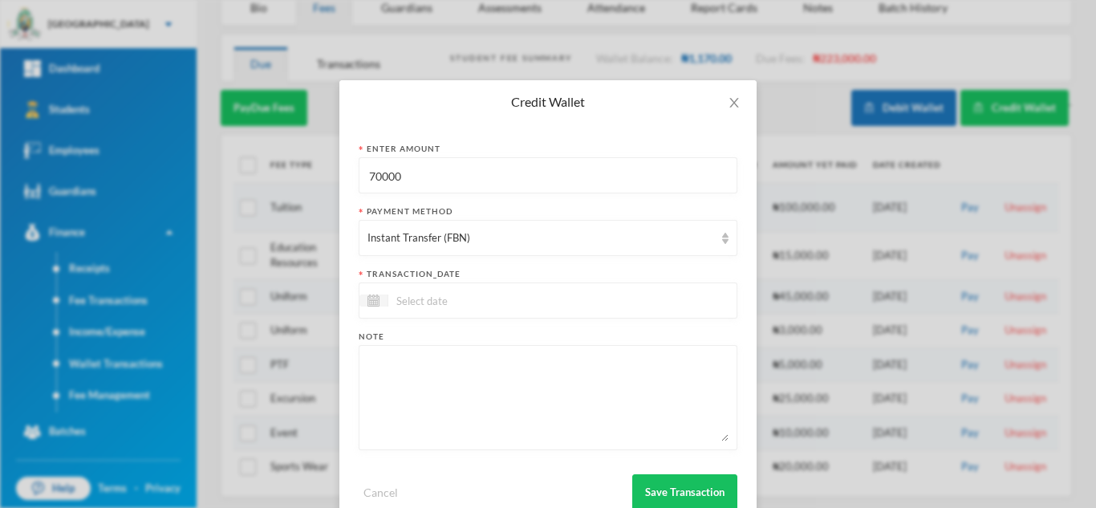
click at [505, 303] on input at bounding box center [455, 300] width 135 height 18
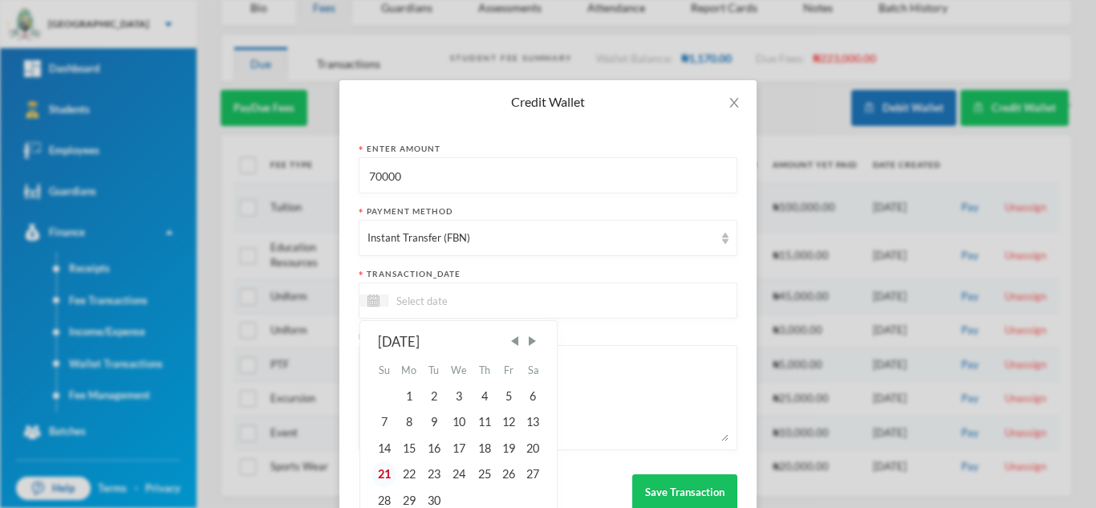
click at [371, 474] on div "21" at bounding box center [383, 474] width 24 height 26
type input "[DATE]"
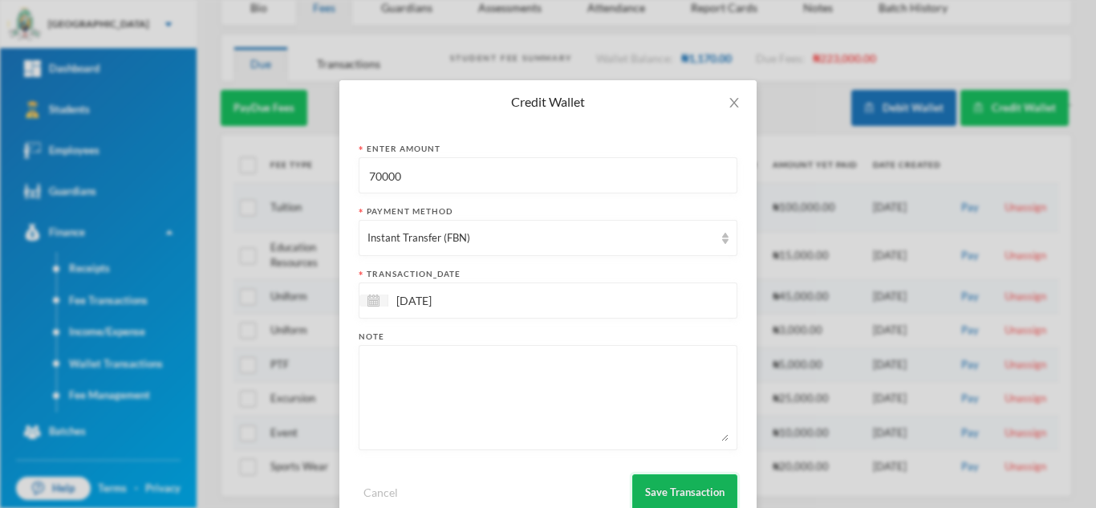
click at [697, 480] on button "Save Transaction" at bounding box center [684, 492] width 105 height 36
